Goal: Task Accomplishment & Management: Manage account settings

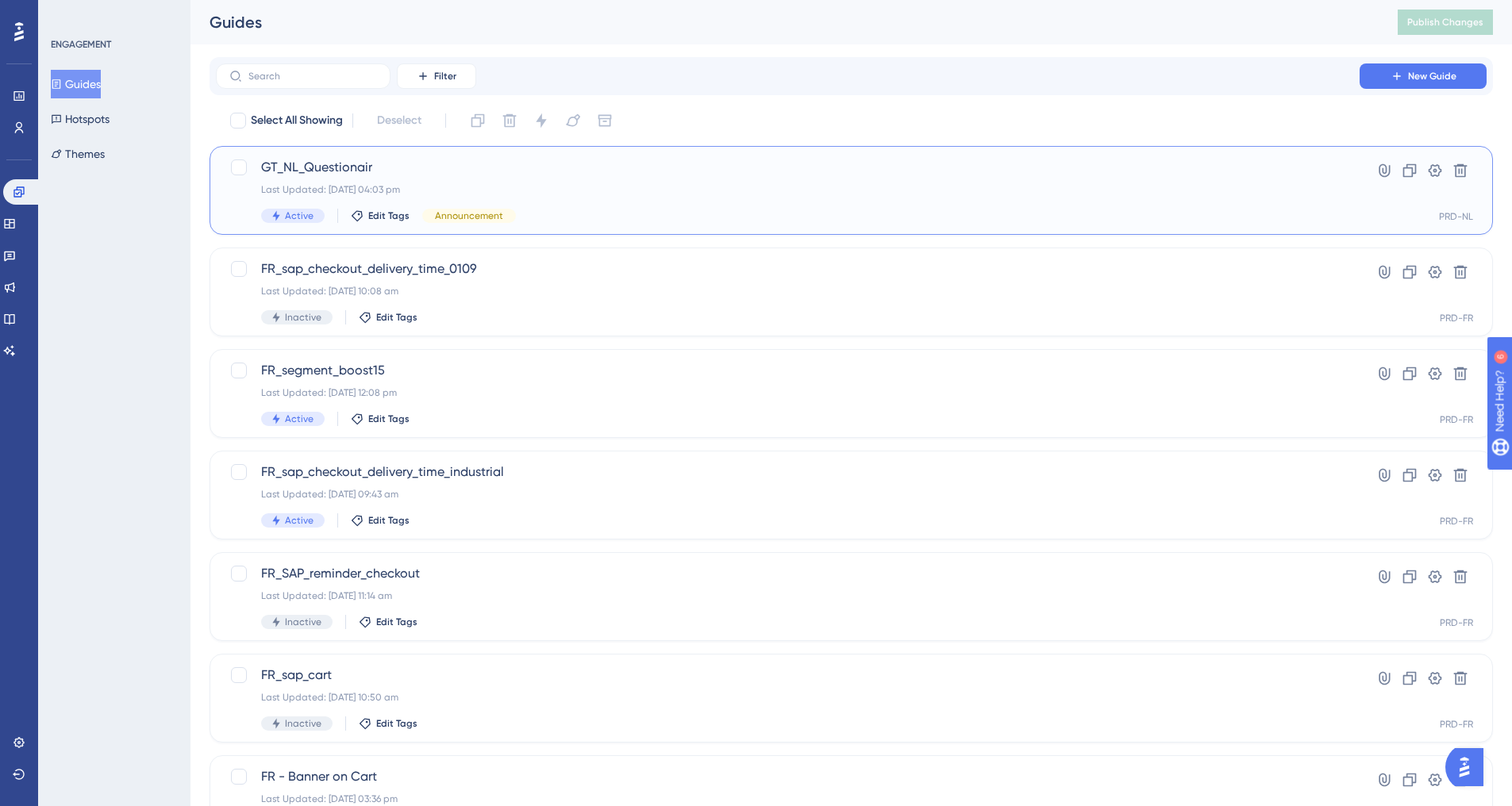
click at [303, 171] on span "GT_NL_Questionair" at bounding box center [787, 167] width 1053 height 19
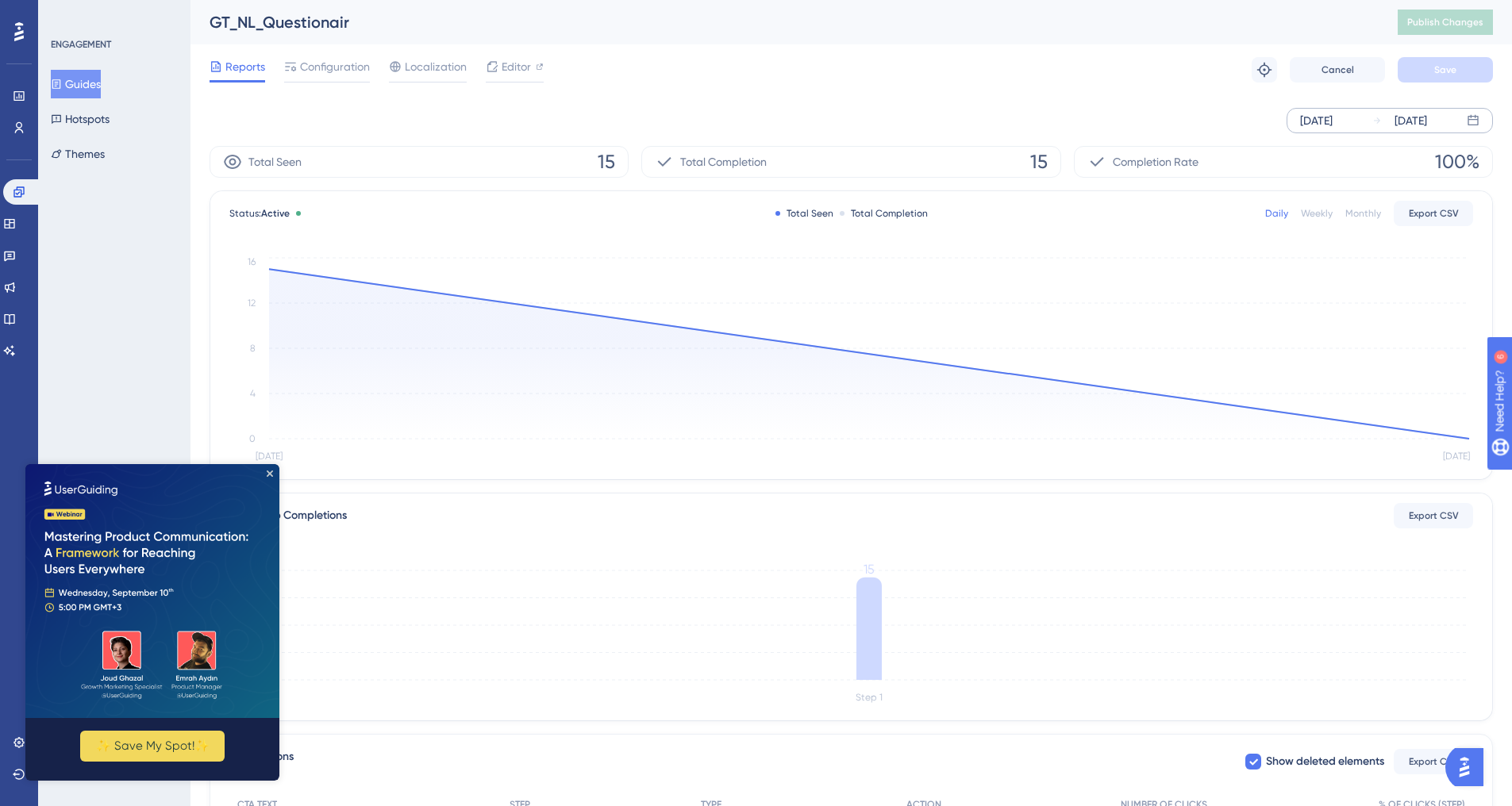
click at [1427, 120] on div "[DATE]" at bounding box center [1409, 120] width 32 height 19
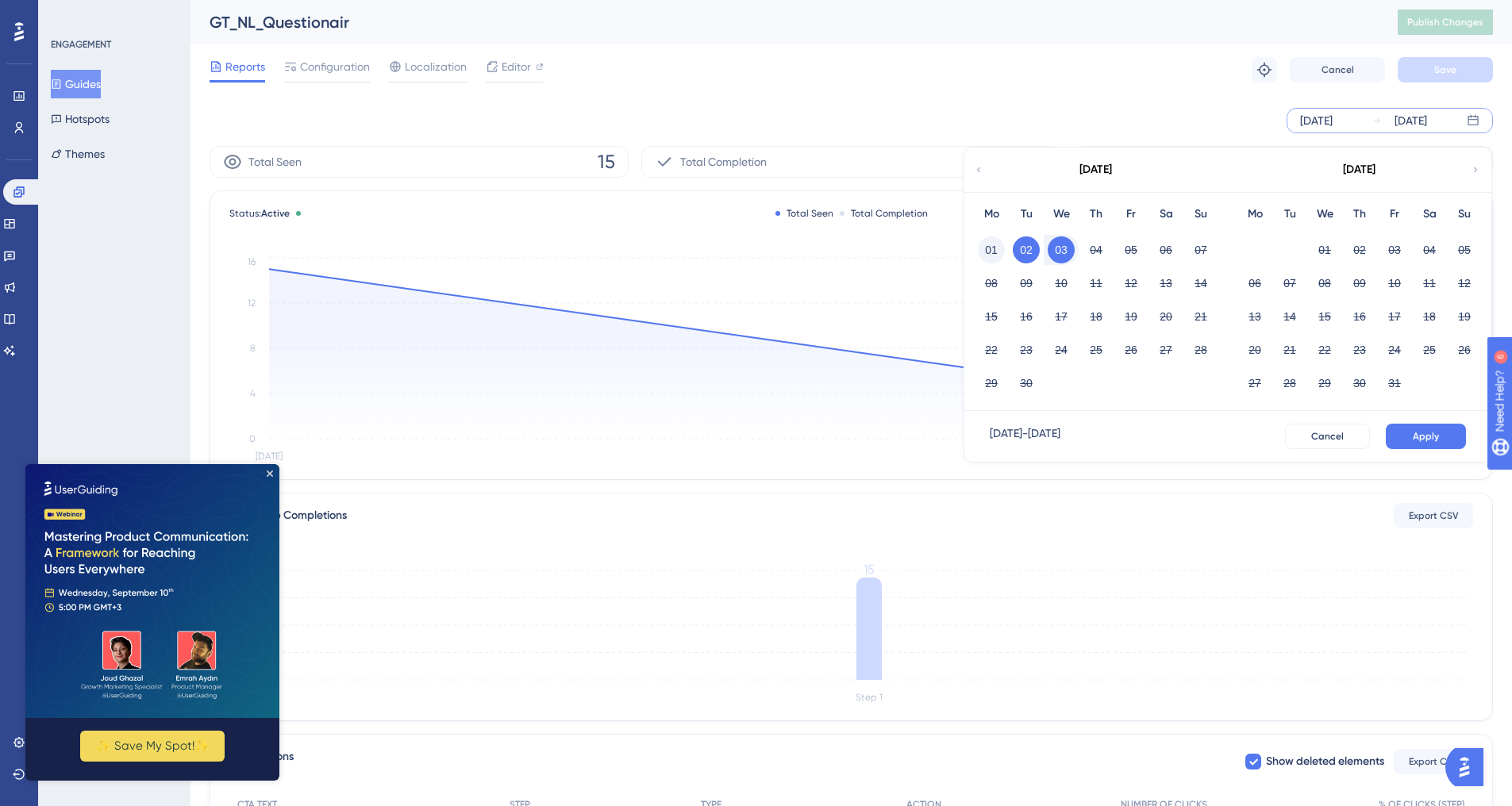
click at [994, 246] on button "01" at bounding box center [991, 250] width 27 height 27
click at [1446, 438] on button "Apply" at bounding box center [1426, 437] width 80 height 25
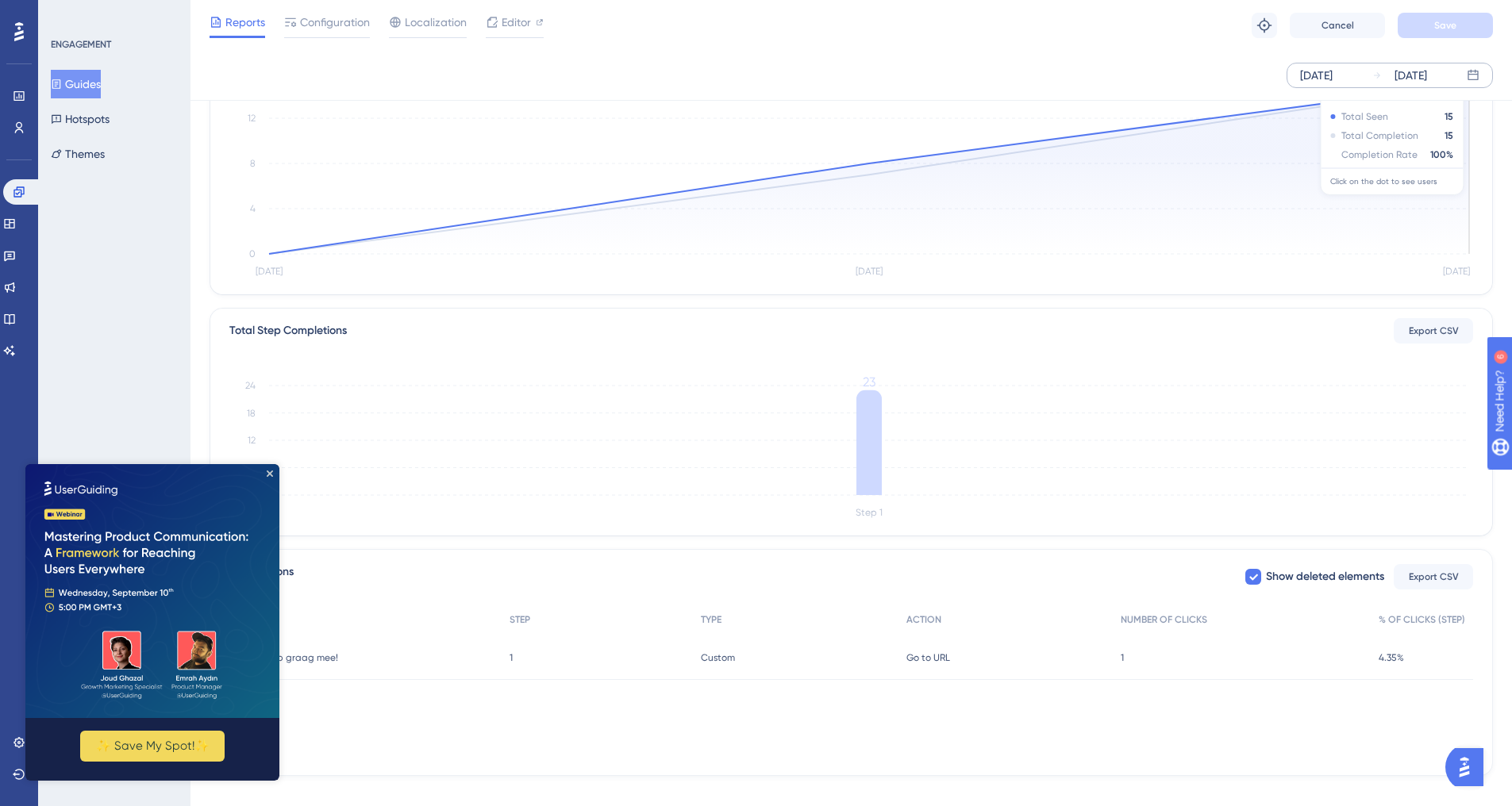
scroll to position [199, 0]
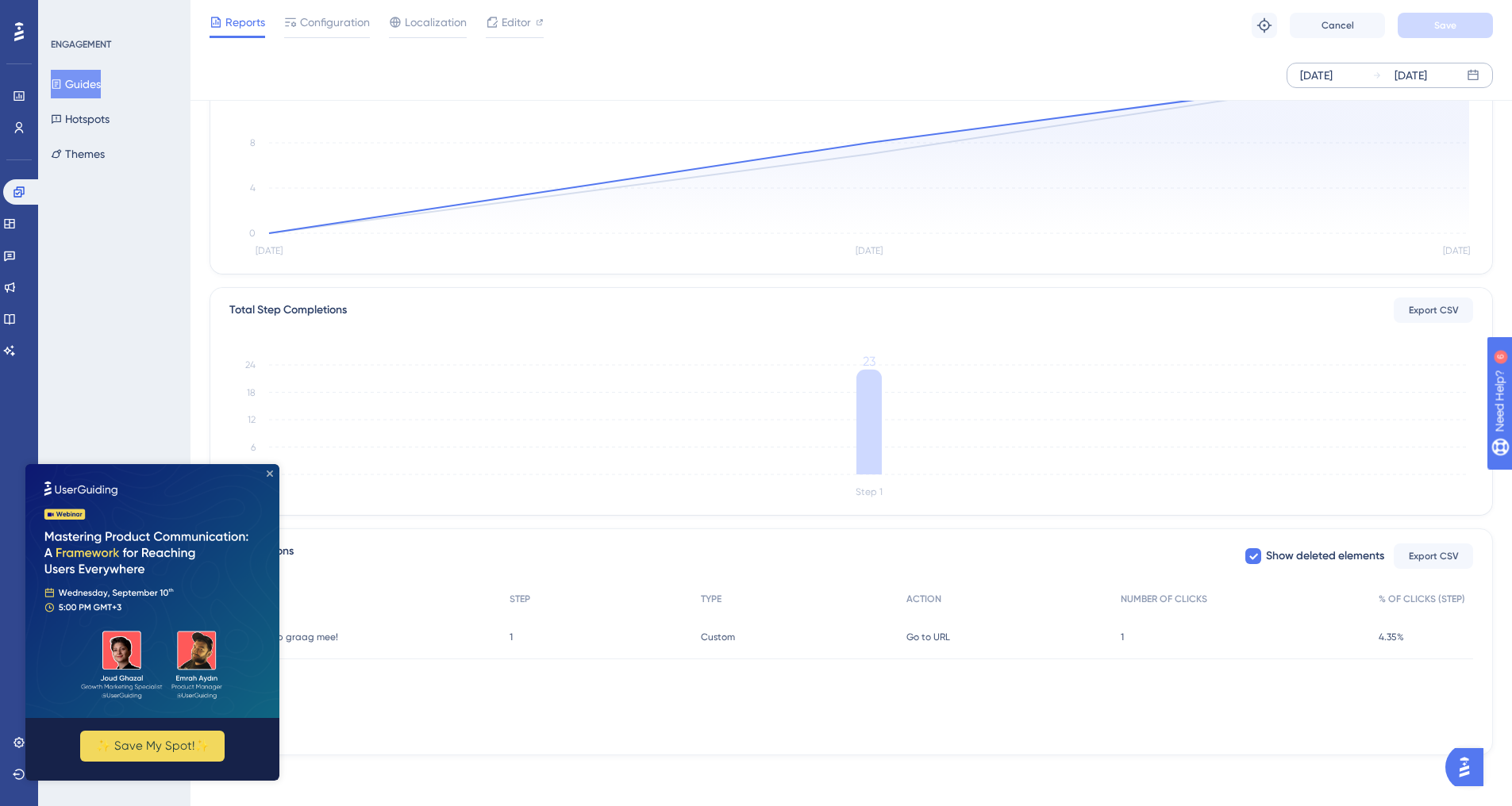
click at [269, 472] on icon "Close Preview" at bounding box center [270, 473] width 6 height 6
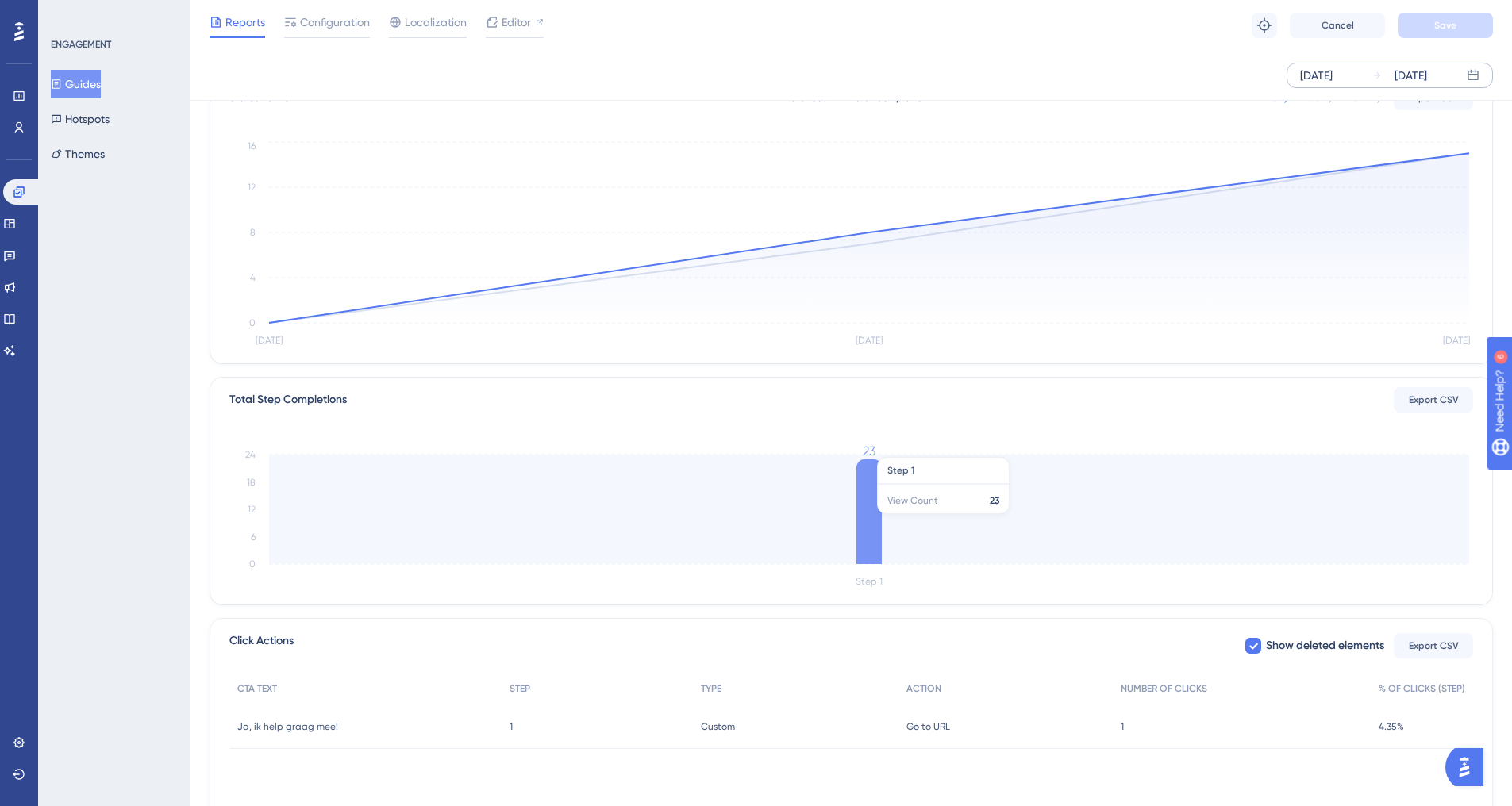
scroll to position [0, 0]
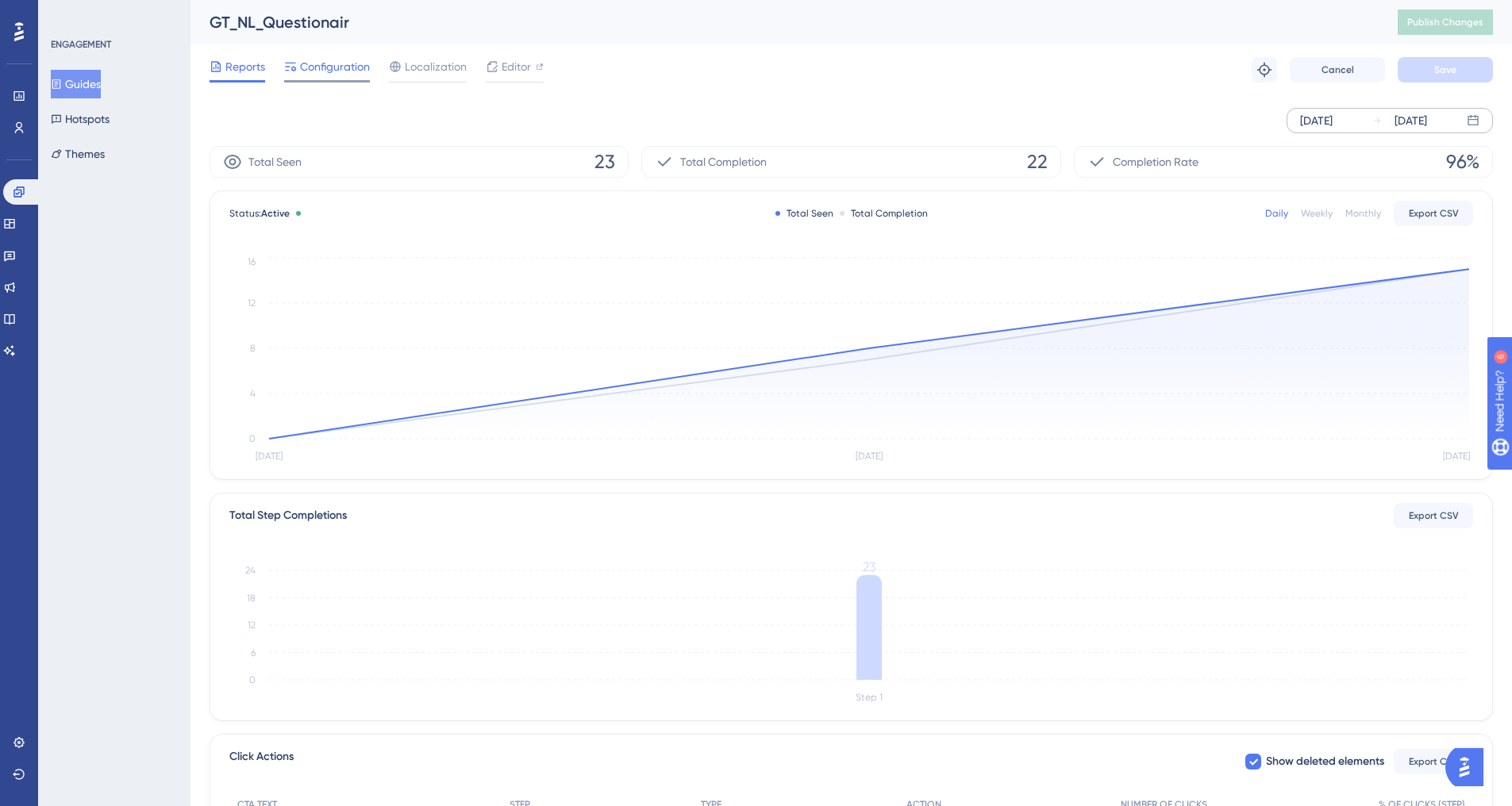
click at [346, 69] on span "Configuration" at bounding box center [334, 65] width 69 height 19
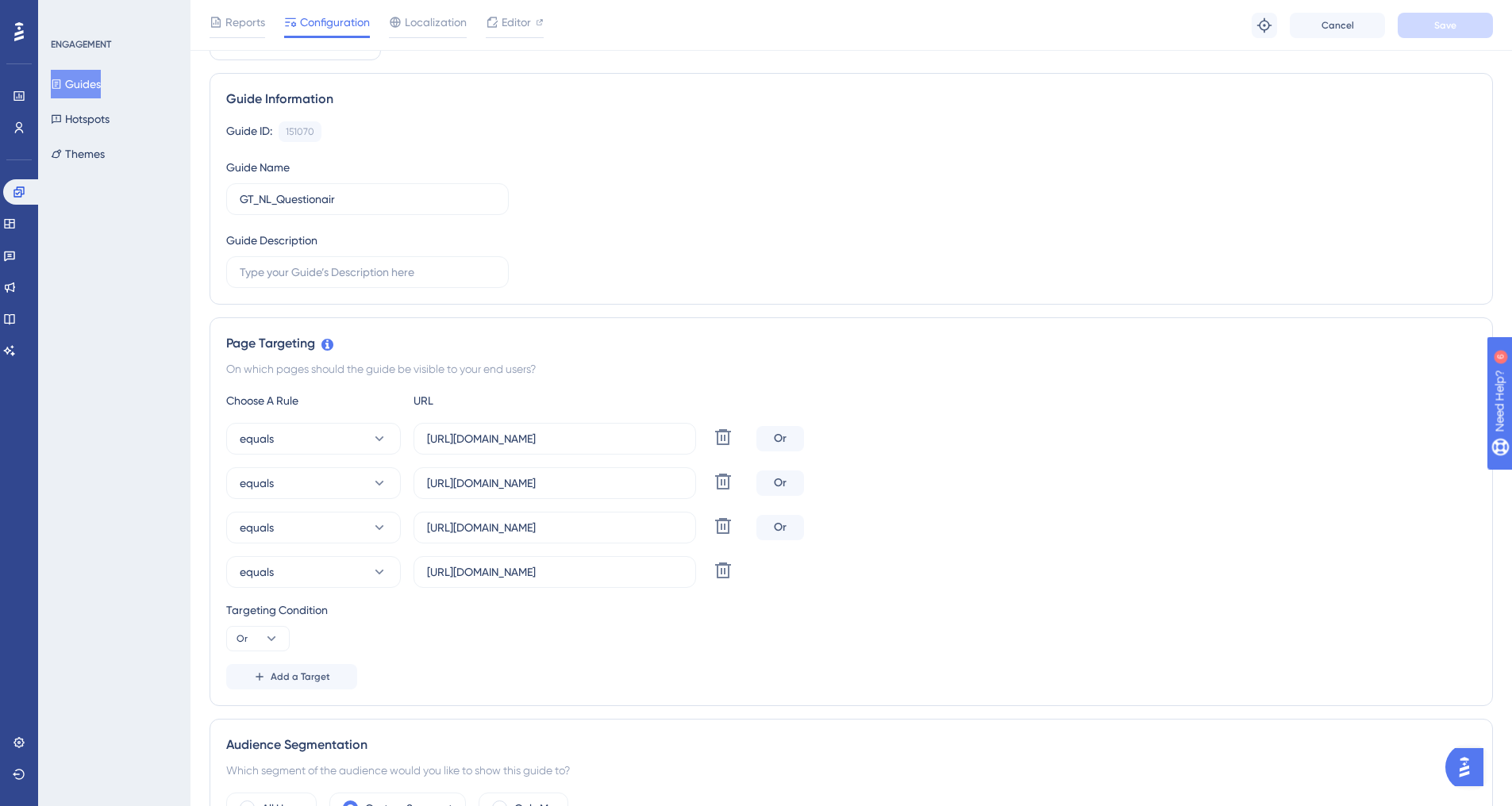
scroll to position [397, 0]
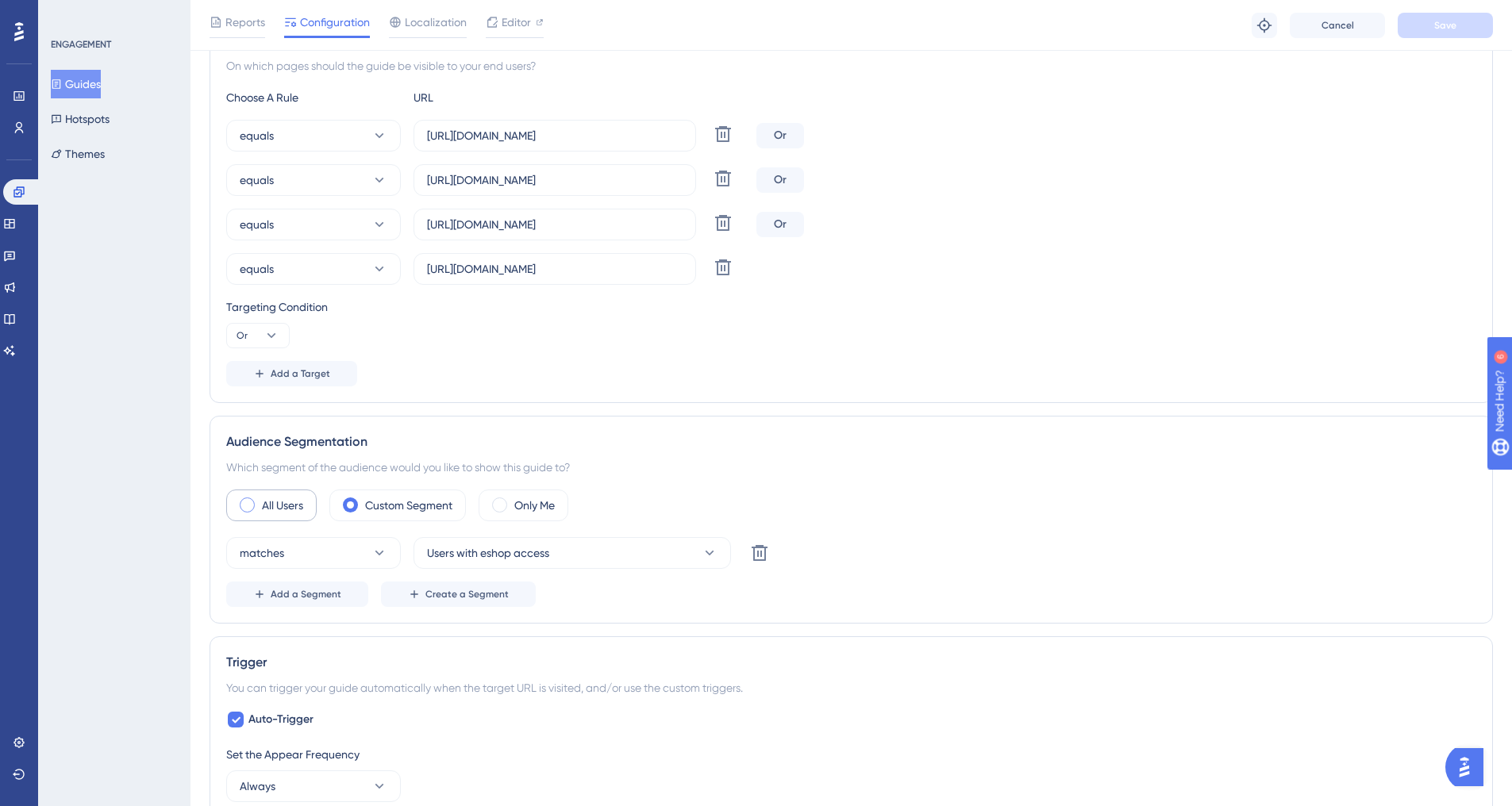
click at [278, 507] on label "All Users" at bounding box center [282, 504] width 41 height 19
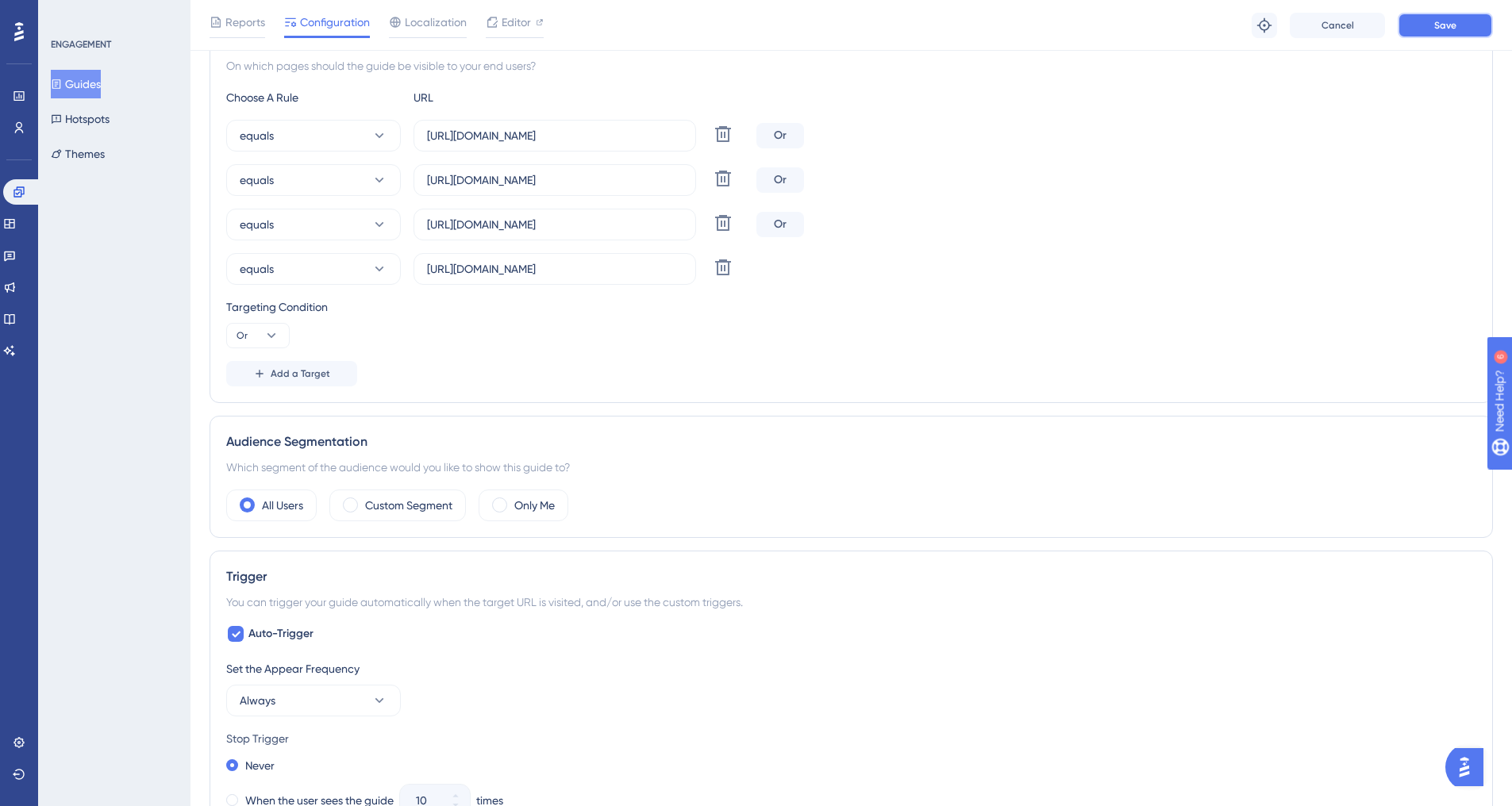
click at [1467, 25] on button "Save" at bounding box center [1445, 25] width 95 height 25
